Goal: Task Accomplishment & Management: Use online tool/utility

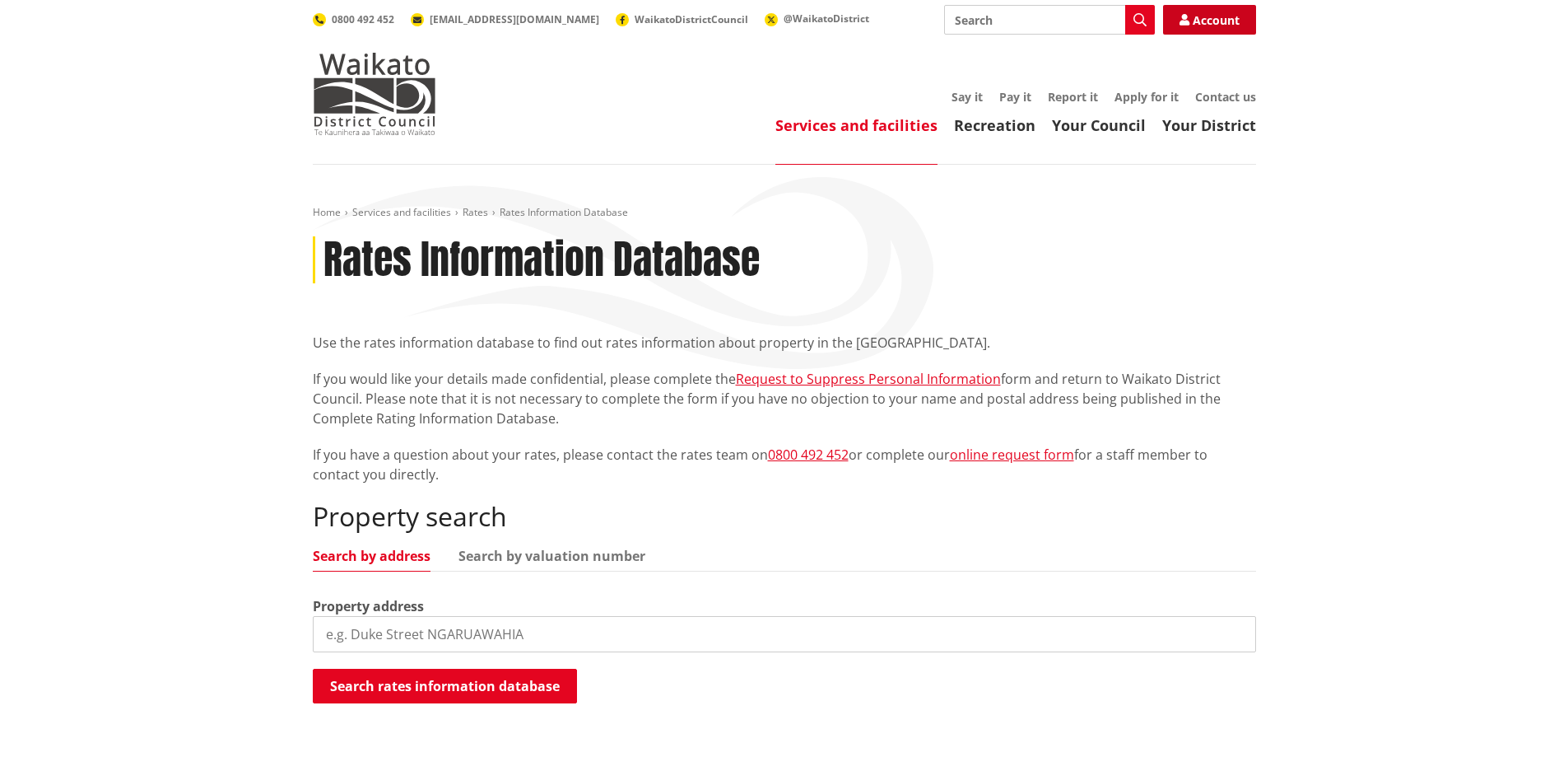
click at [1202, 24] on link "Account" at bounding box center [1209, 20] width 93 height 30
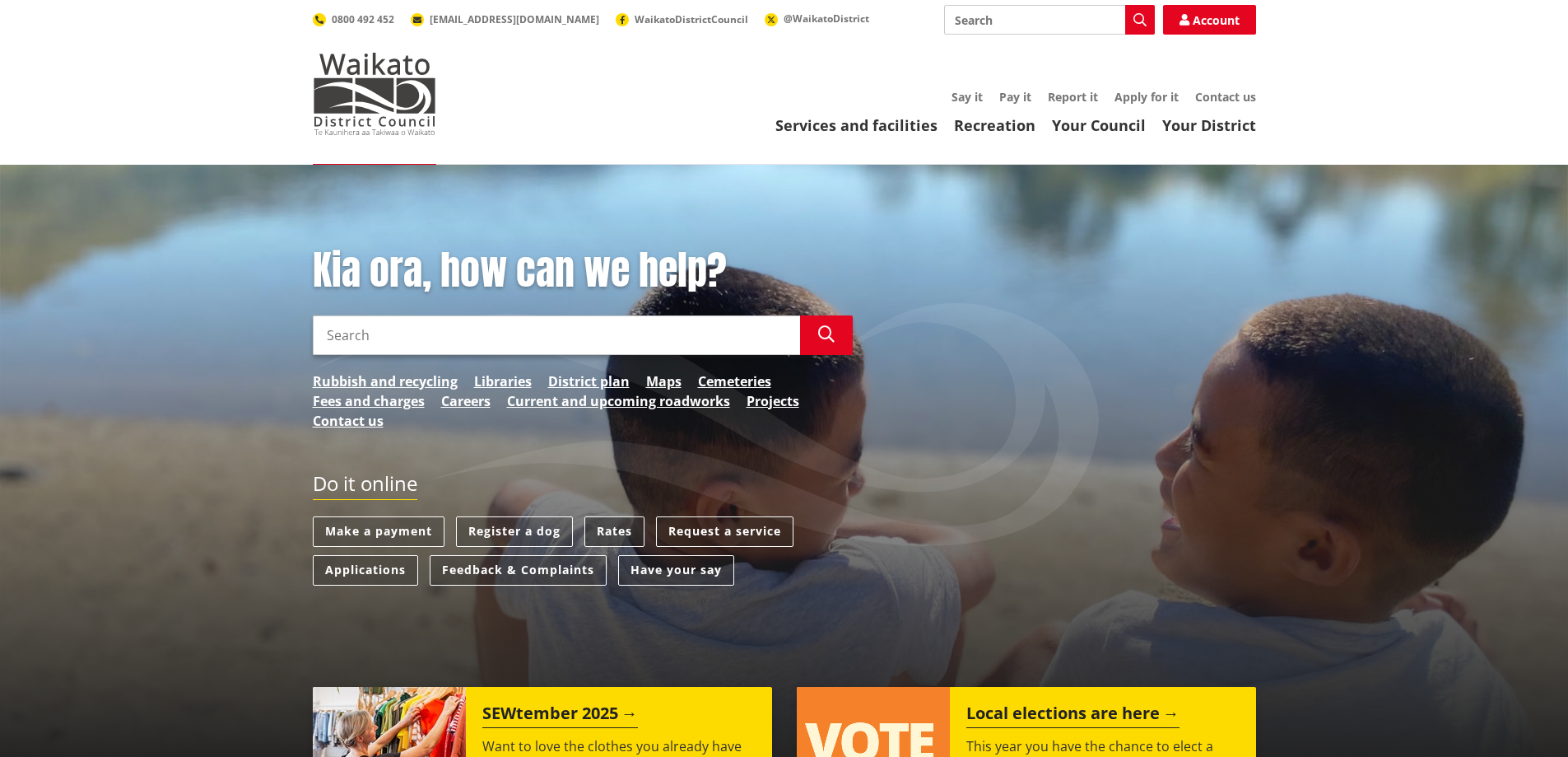
click at [623, 525] on link "Rates" at bounding box center [614, 531] width 60 height 31
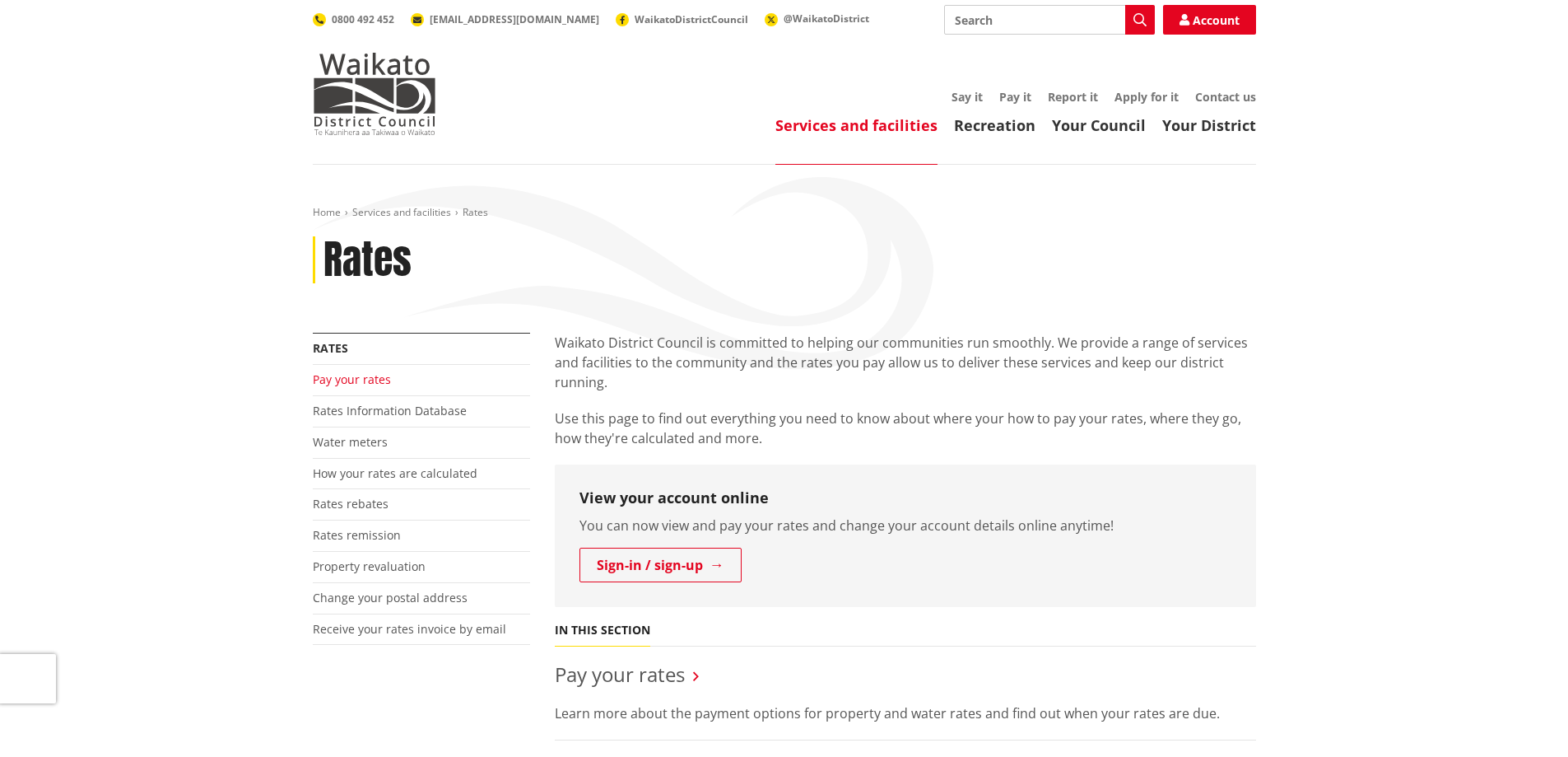
click at [376, 379] on link "Pay your rates" at bounding box center [352, 379] width 78 height 16
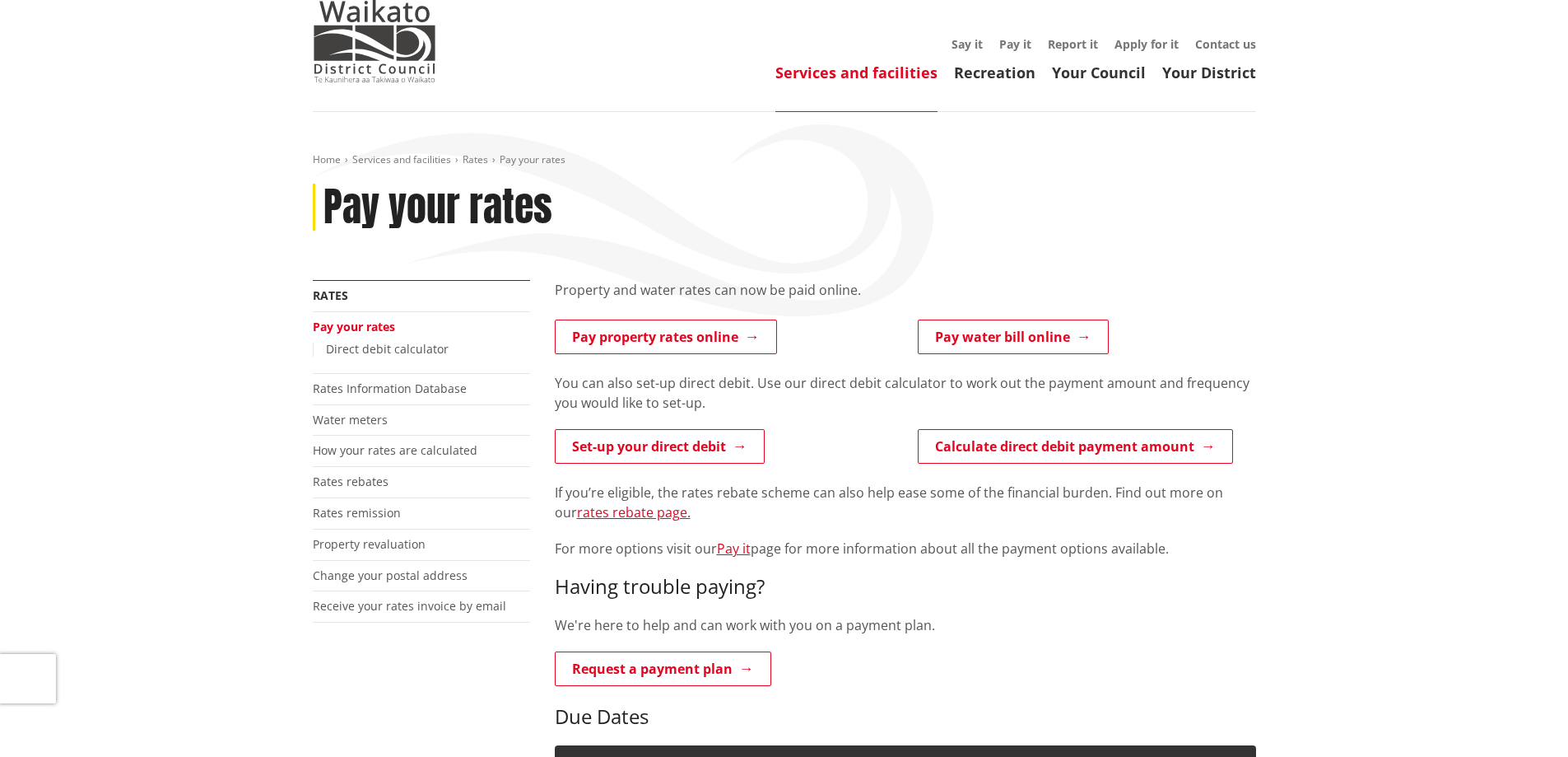
scroll to position [83, 0]
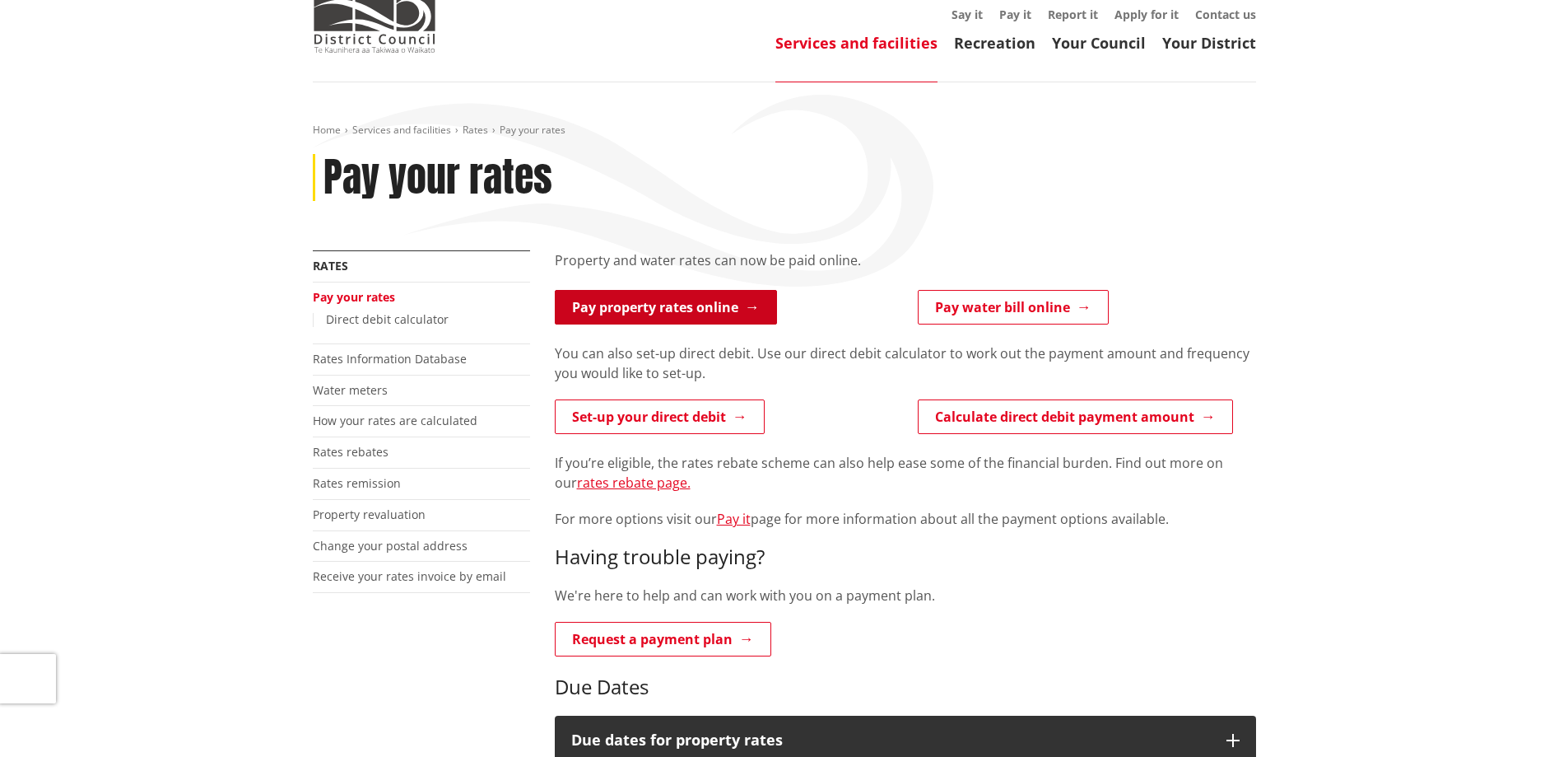
click at [716, 313] on link "Pay property rates online" at bounding box center [665, 307] width 222 height 35
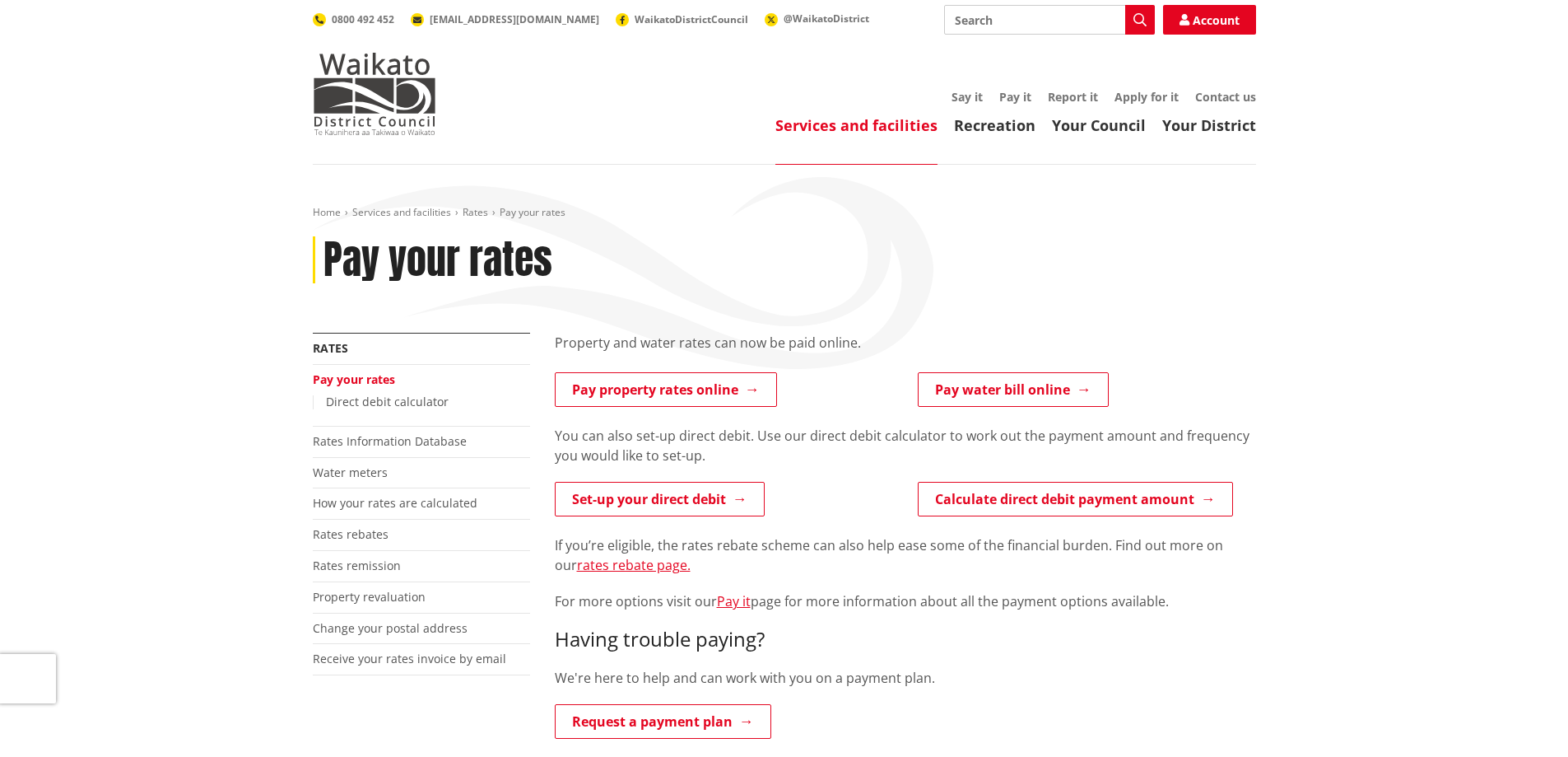
scroll to position [83, 0]
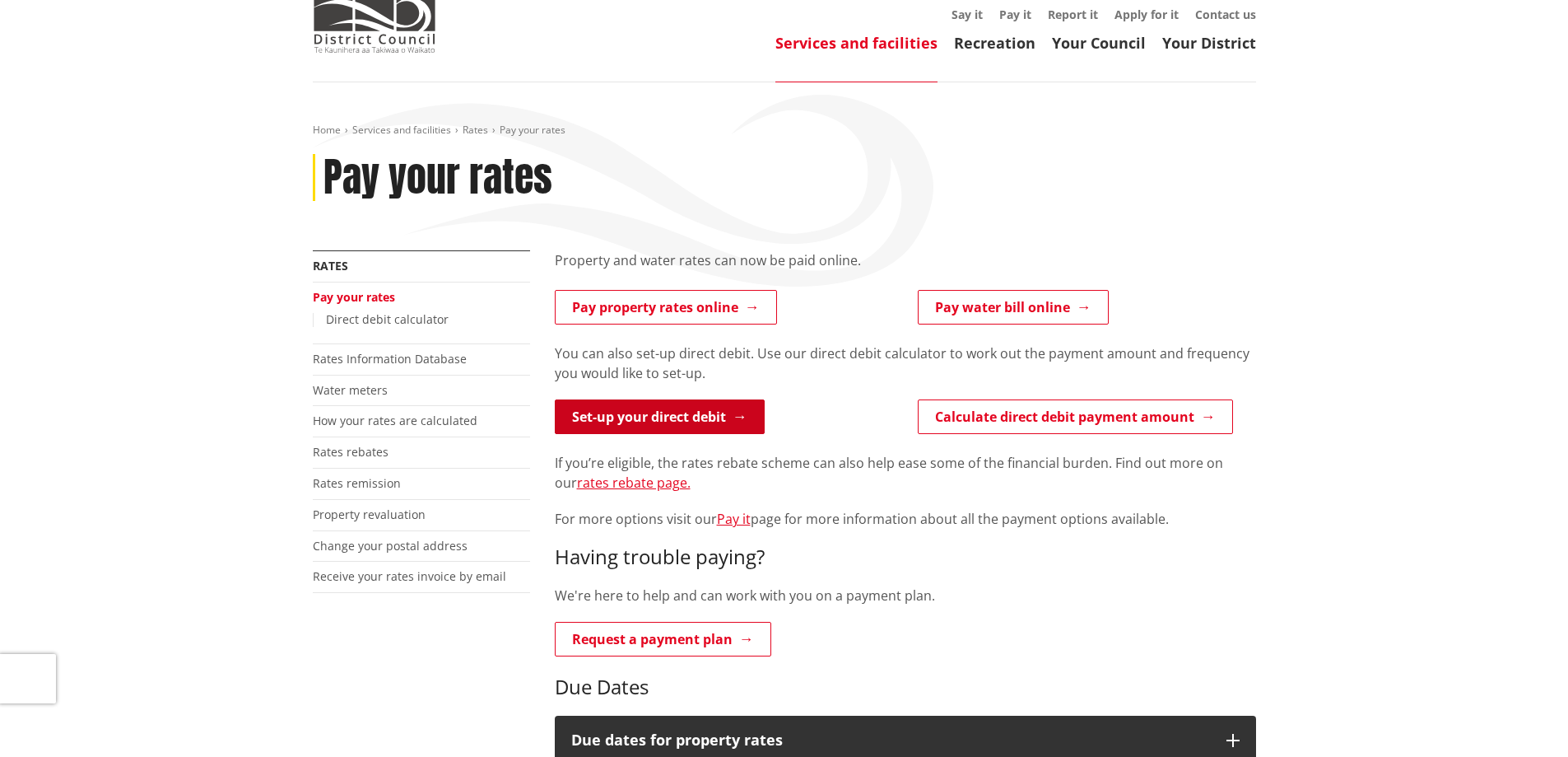
click at [718, 429] on link "Set-up your direct debit" at bounding box center [659, 417] width 210 height 35
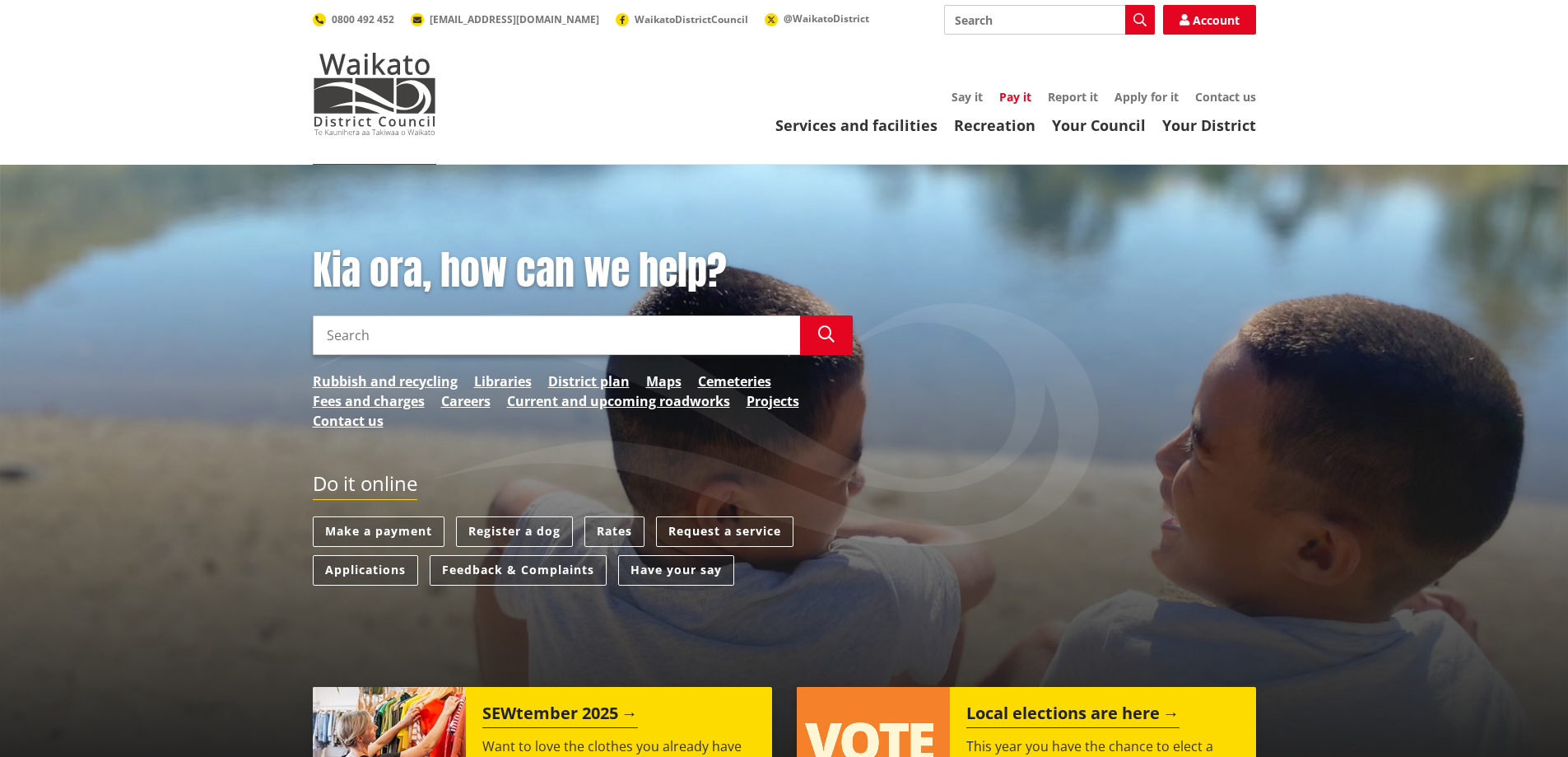
click at [1013, 100] on link "Pay it" at bounding box center [1015, 97] width 32 height 16
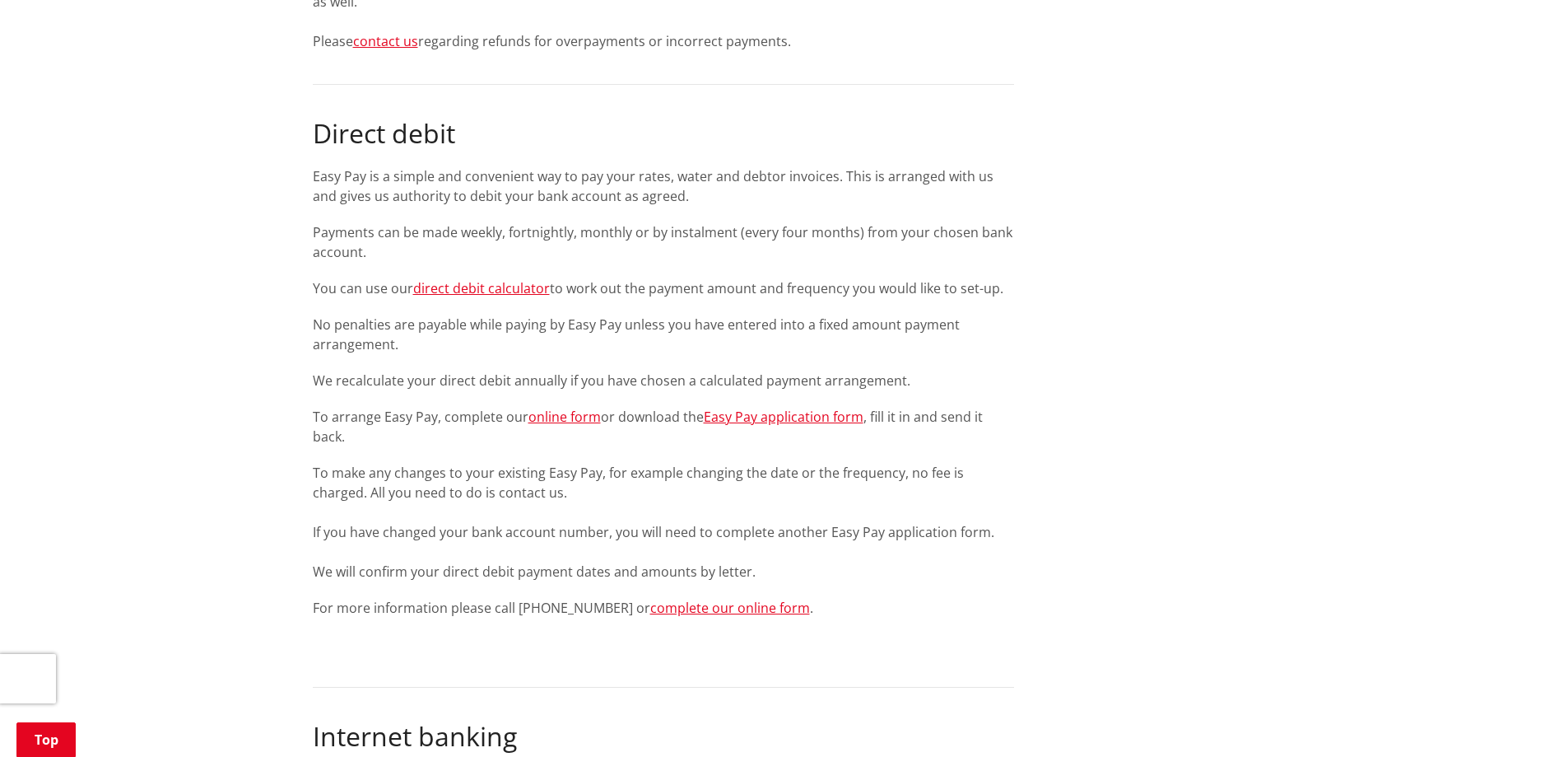
scroll to position [1729, 0]
click at [587, 418] on link "online form" at bounding box center [564, 413] width 73 height 18
click at [495, 285] on link "direct debit calculator" at bounding box center [482, 284] width 137 height 18
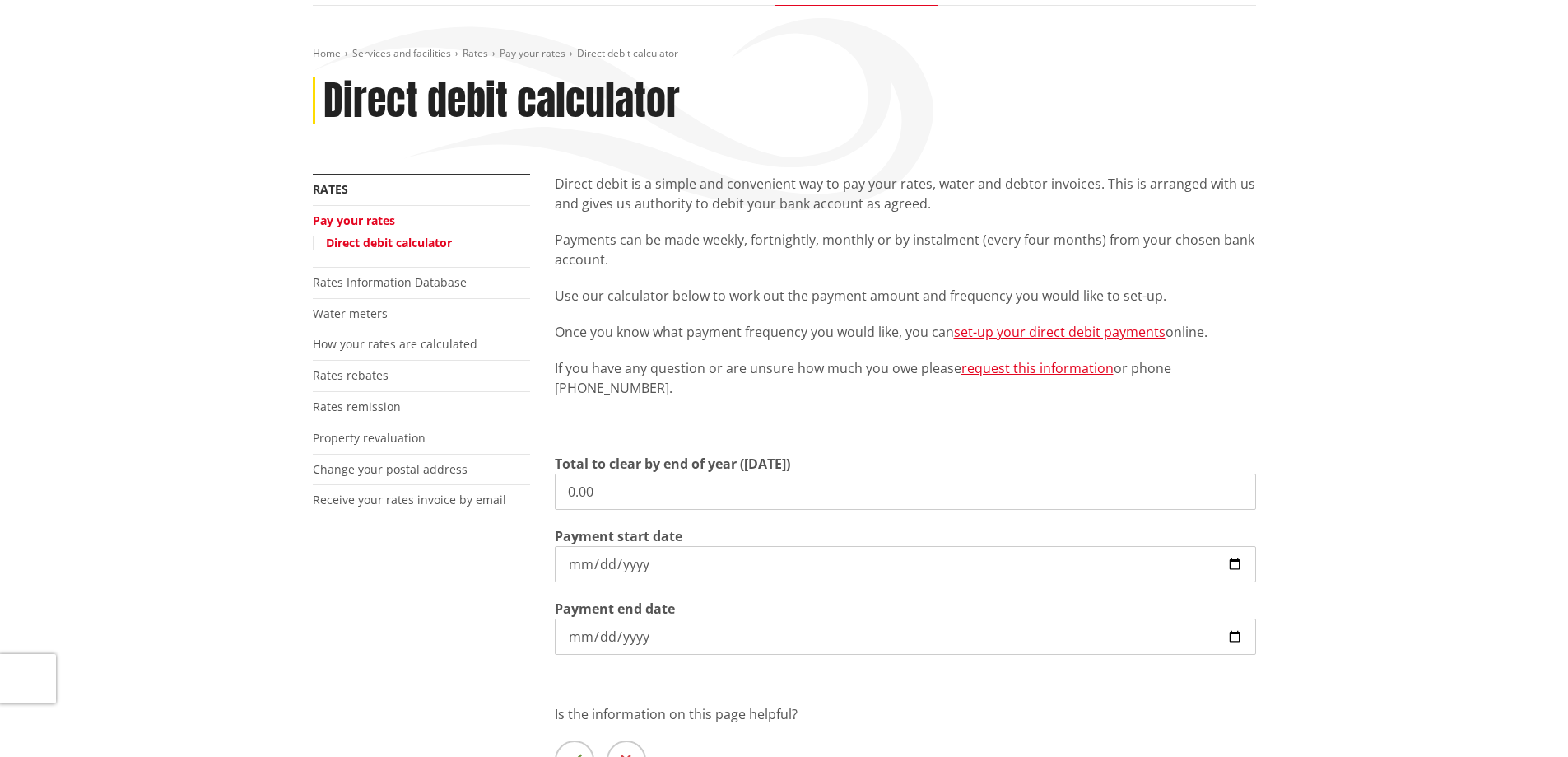
scroll to position [164, 0]
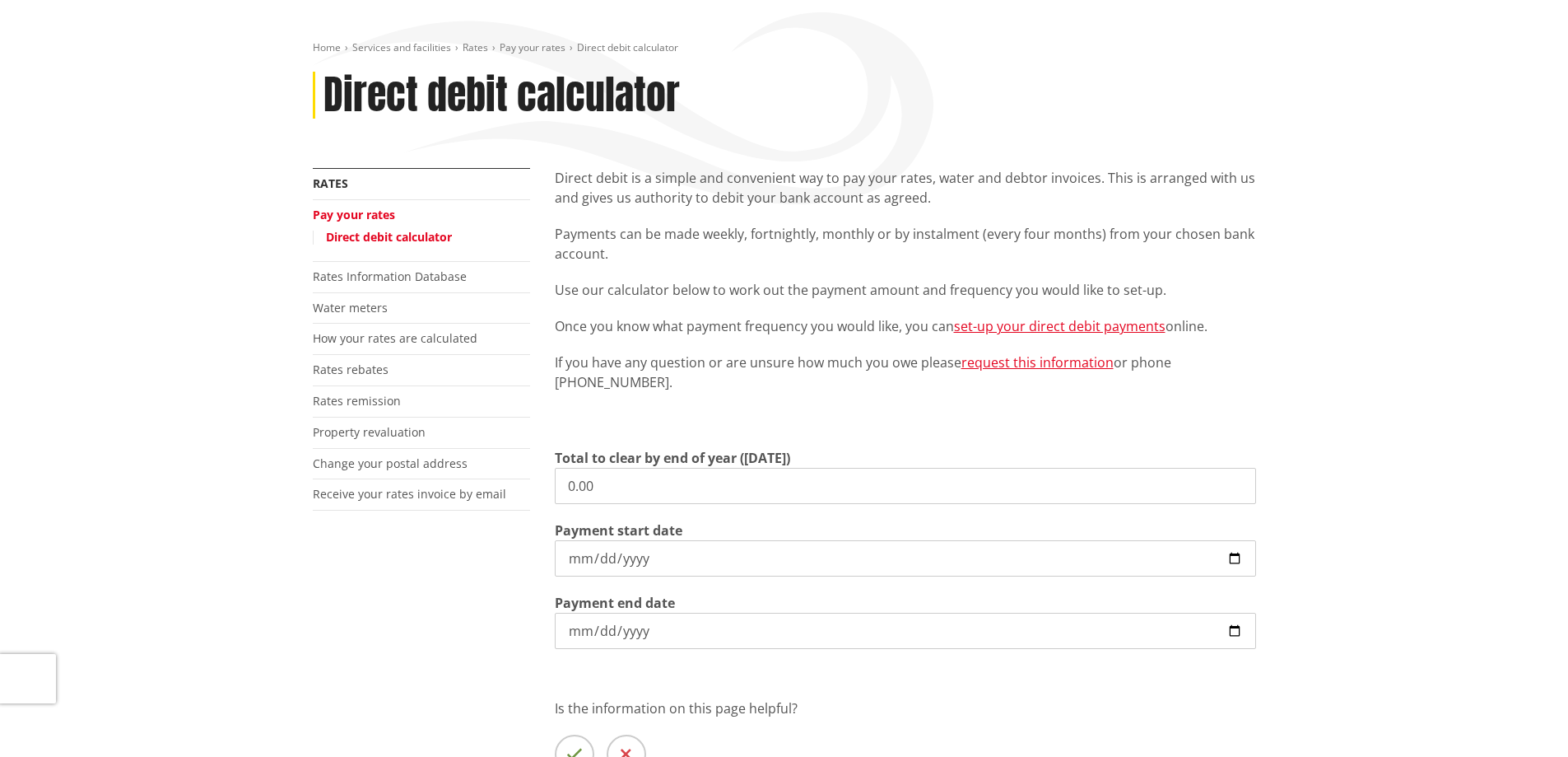
click at [597, 490] on input "0.00" at bounding box center [905, 486] width 701 height 36
click at [599, 490] on input "0.00" at bounding box center [905, 486] width 701 height 36
drag, startPoint x: 564, startPoint y: 485, endPoint x: 546, endPoint y: 485, distance: 18.0
click at [546, 485] on div "Direct debit is a simple and convenient way to pay your rates, water and debtor…" at bounding box center [905, 506] width 726 height 677
click at [1424, 537] on div "Home Services and facilities Rates Pay your rates Direct debit calculator Direc…" at bounding box center [784, 455] width 1568 height 911
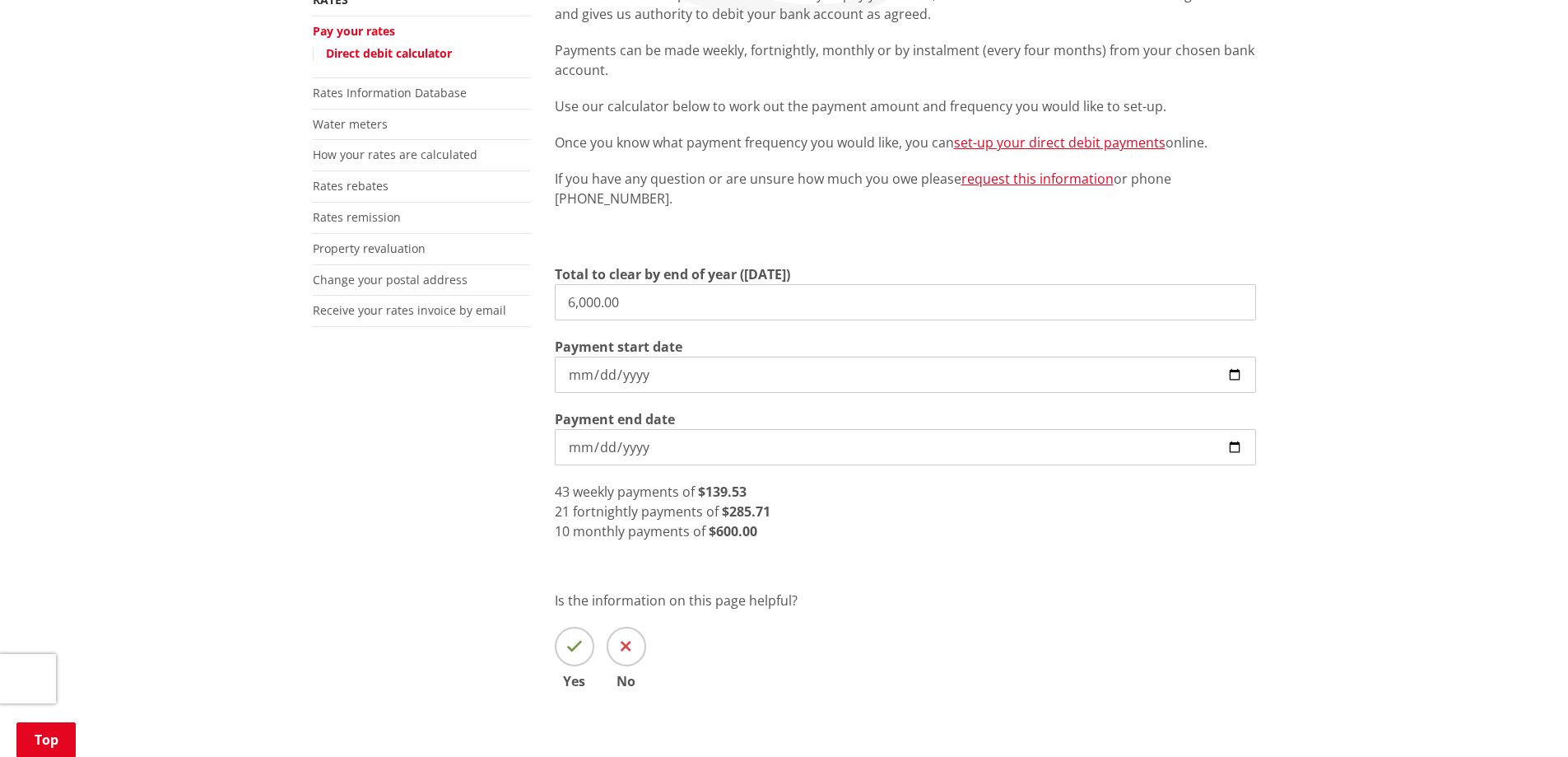
scroll to position [494, 0]
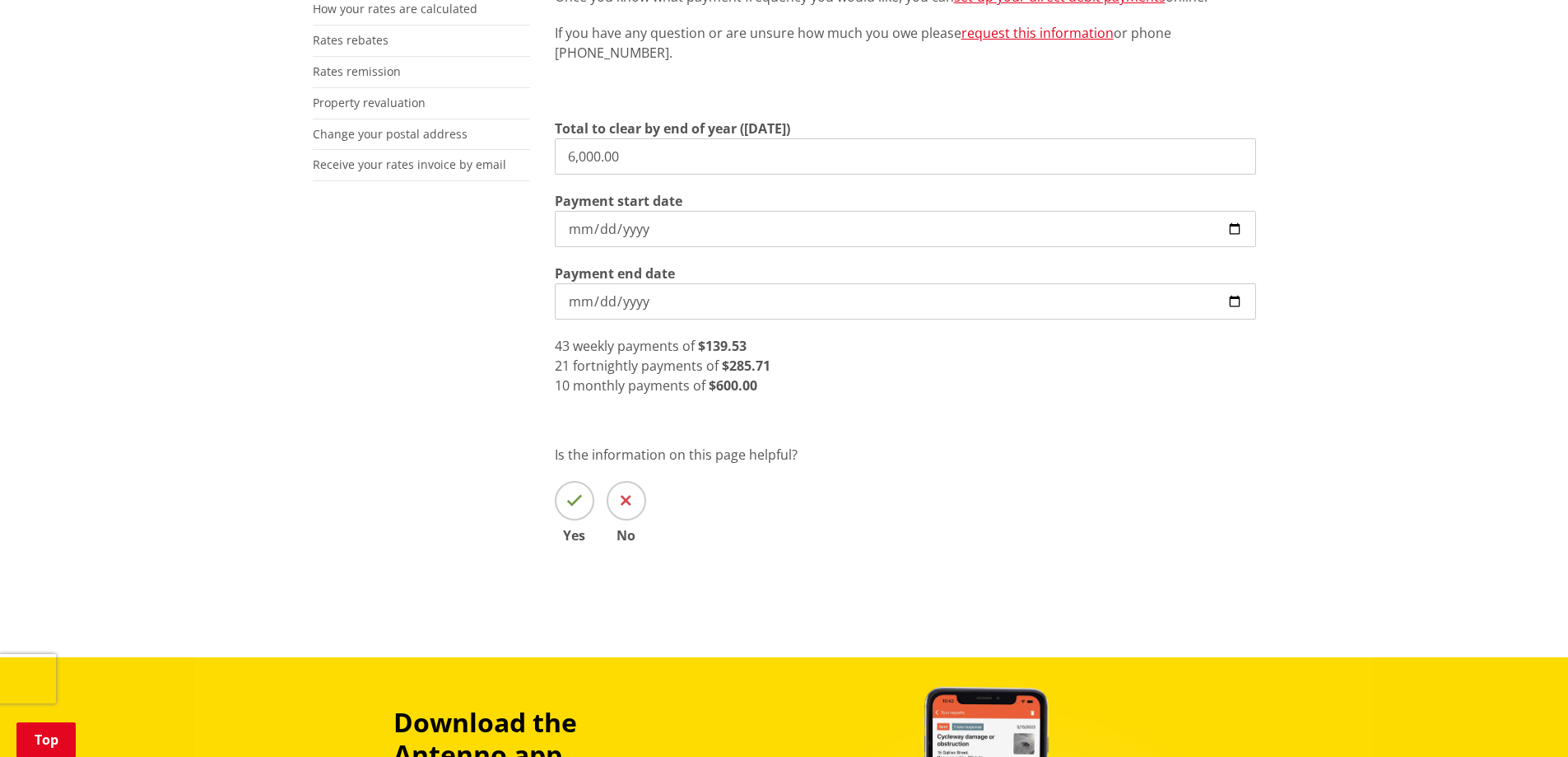
drag, startPoint x: 557, startPoint y: 162, endPoint x: 527, endPoint y: 163, distance: 30.0
click at [528, 163] on div "More from this section Rates Pay your rates Direct debit calculator Rates Infor…" at bounding box center [784, 215] width 968 height 753
type input "5,587.74"
click at [772, 366] on div "21 fortnightly payments of $266.08" at bounding box center [905, 366] width 701 height 20
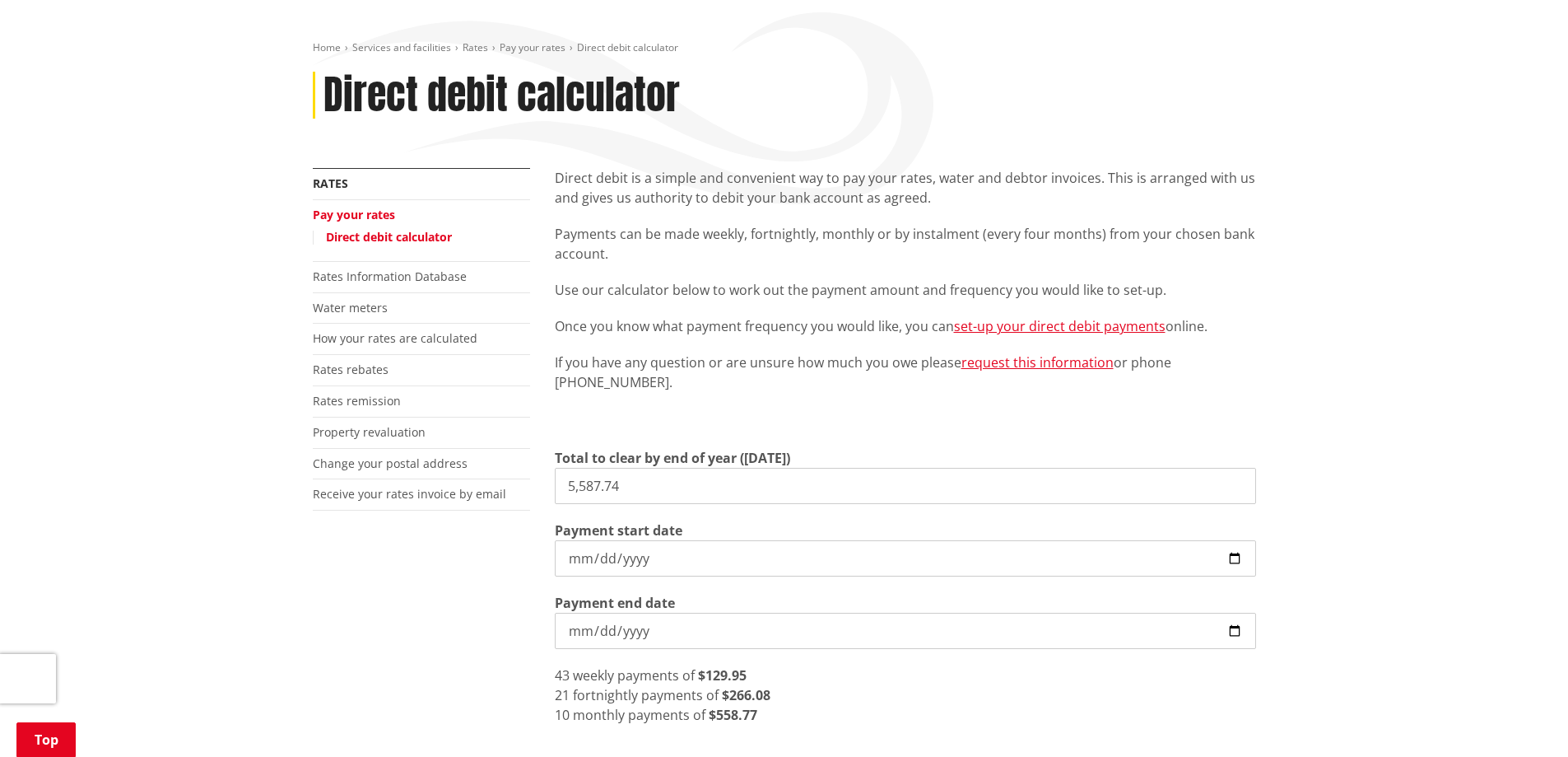
scroll to position [329, 0]
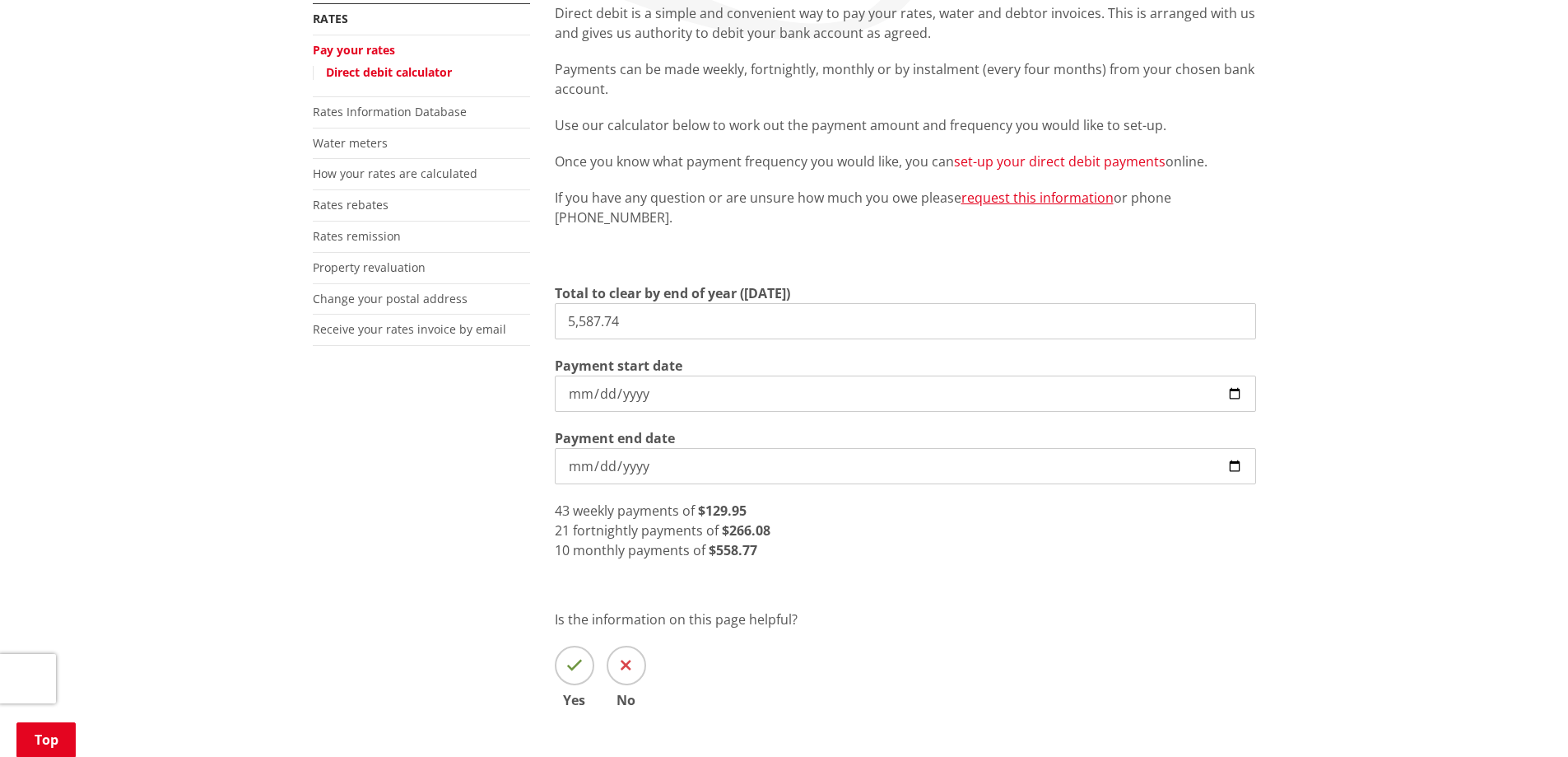
click at [1072, 164] on link "set-up your direct debit payments" at bounding box center [1060, 162] width 211 height 18
click at [750, 401] on input "2025-09-03" at bounding box center [905, 394] width 701 height 36
click at [847, 395] on input "2025-09-03" at bounding box center [905, 394] width 701 height 36
click at [615, 394] on input "2025-09-03" at bounding box center [905, 394] width 701 height 36
click at [585, 394] on input "2025-09-03" at bounding box center [905, 394] width 701 height 36
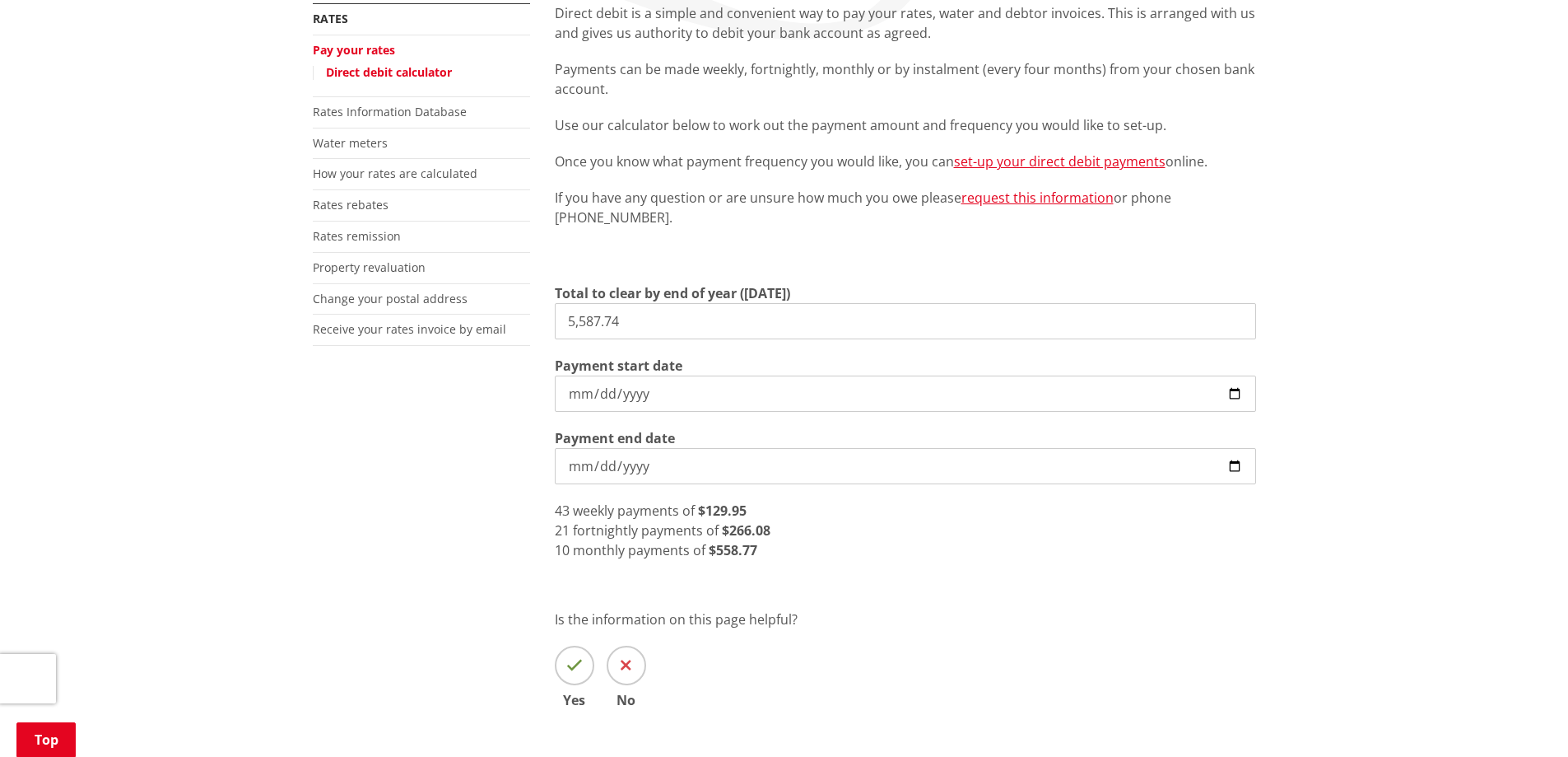
click at [579, 394] on input "2025-09-03" at bounding box center [905, 394] width 701 height 36
click at [579, 395] on input "2025-09-03" at bounding box center [905, 394] width 701 height 36
click at [581, 395] on input "2025-09-03" at bounding box center [905, 394] width 701 height 36
click at [602, 396] on input "Payment start date" at bounding box center [905, 394] width 701 height 36
click at [632, 401] on input "Payment start date" at bounding box center [905, 394] width 701 height 36
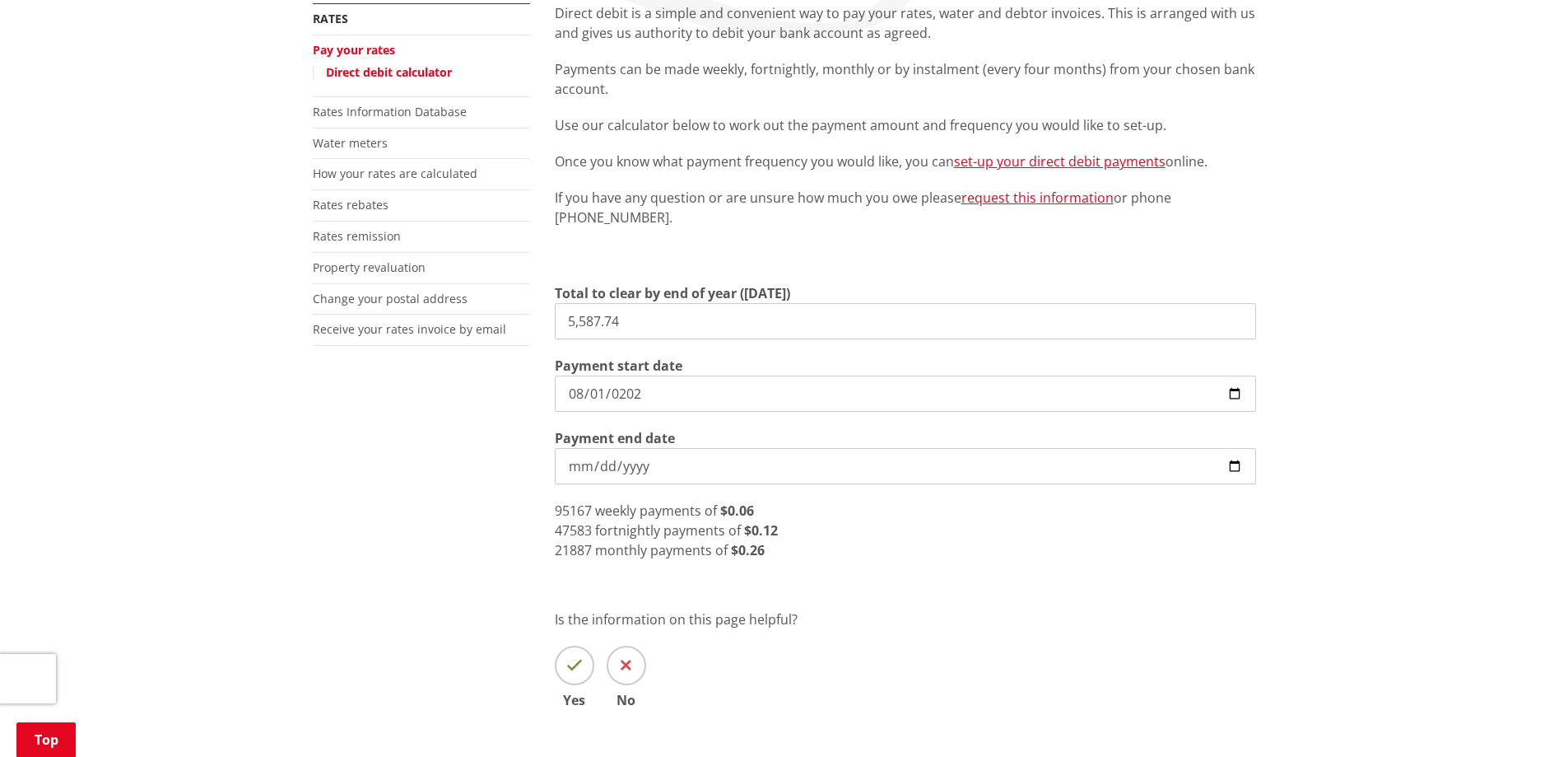
type input "2025-08-01"
click at [580, 395] on input "2025-08-01" at bounding box center [905, 394] width 701 height 36
click at [602, 395] on input "Payment start date" at bounding box center [905, 394] width 701 height 36
click at [630, 395] on input "Payment start date" at bounding box center [905, 394] width 701 height 36
type input "2025-09-03"
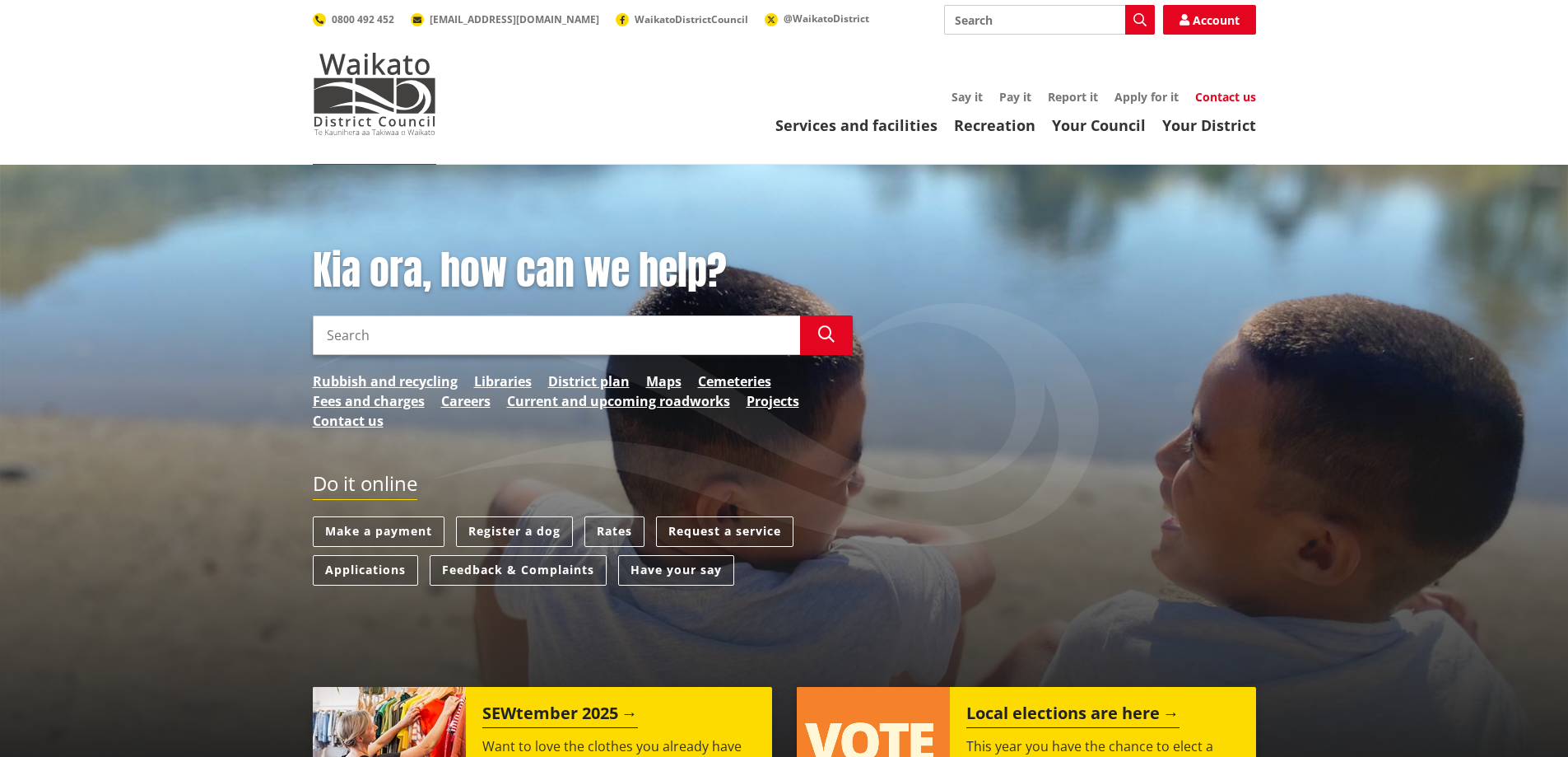
click at [1210, 98] on link "Contact us" at bounding box center [1226, 97] width 61 height 16
